Goal: Transaction & Acquisition: Book appointment/travel/reservation

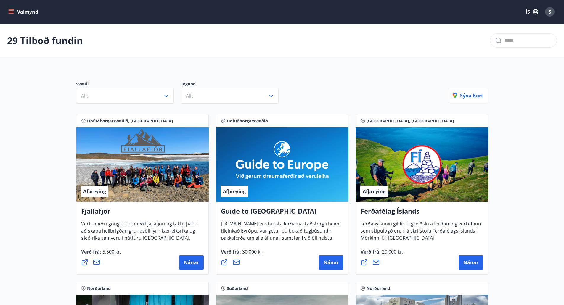
drag, startPoint x: 563, startPoint y: 78, endPoint x: 562, endPoint y: 72, distance: 5.9
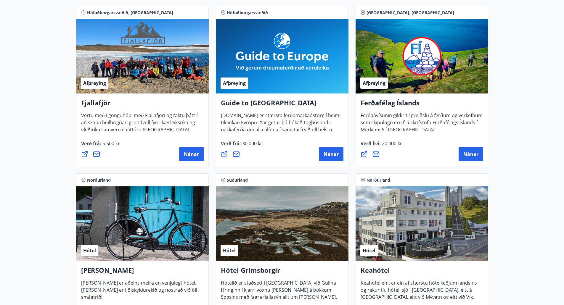
scroll to position [121, 0]
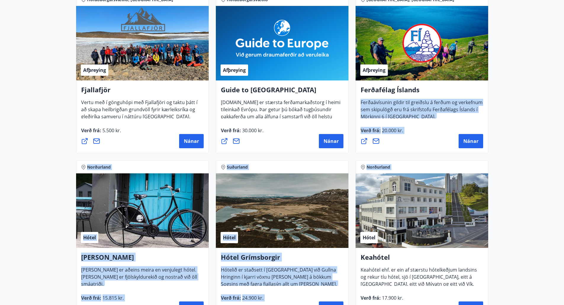
drag, startPoint x: 566, startPoint y: 45, endPoint x: 548, endPoint y: 80, distance: 39.0
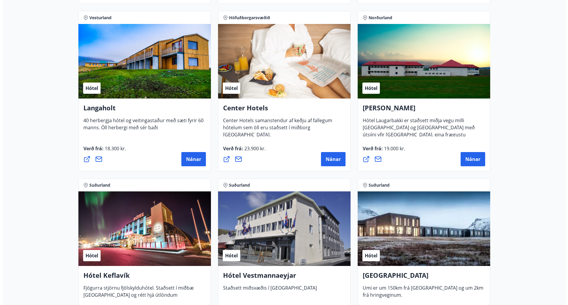
scroll to position [1274, 0]
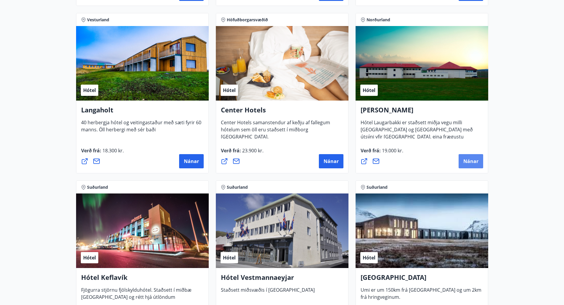
click at [462, 161] on button "Nánar" at bounding box center [470, 161] width 25 height 14
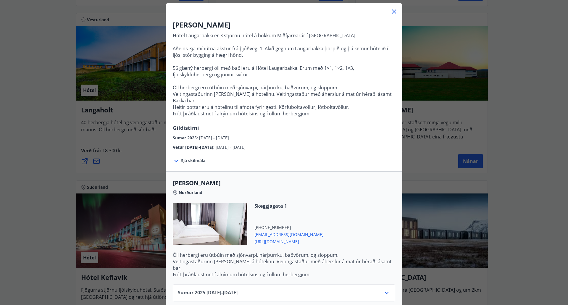
scroll to position [52, 0]
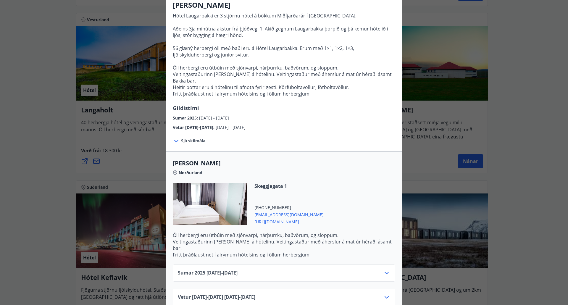
click at [373, 265] on div "Sumar [PHONE_NUMBER][DATE] - [DATE]" at bounding box center [284, 273] width 223 height 17
click at [383, 270] on icon at bounding box center [386, 273] width 7 height 7
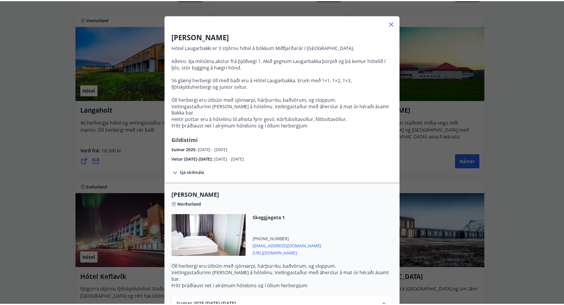
scroll to position [0, 0]
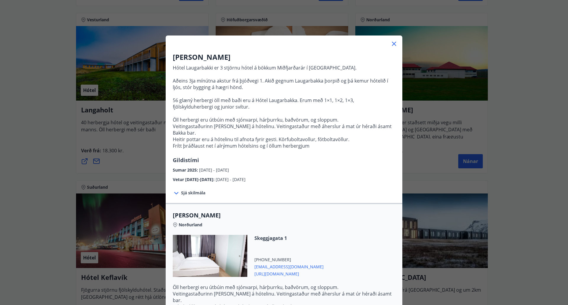
click at [448, 141] on div "Hótel Laugarbakki Hótel Laugarbakki er 3 stjörnu hótel á bökkum Miðfjarðarár í …" at bounding box center [284, 152] width 568 height 305
